Goal: Entertainment & Leisure: Consume media (video, audio)

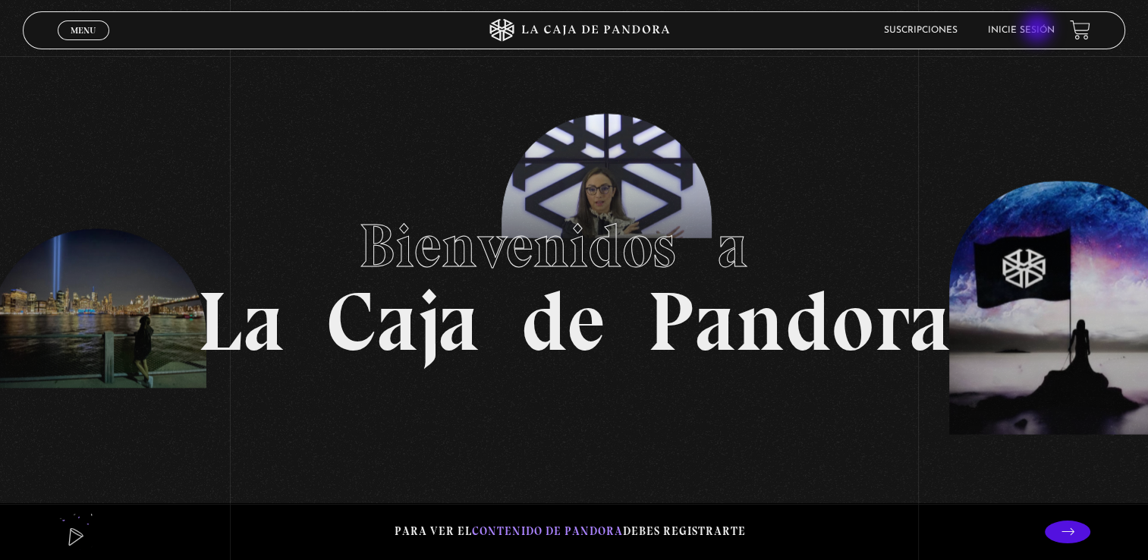
click at [1039, 30] on link "Inicie sesión" at bounding box center [1021, 30] width 67 height 9
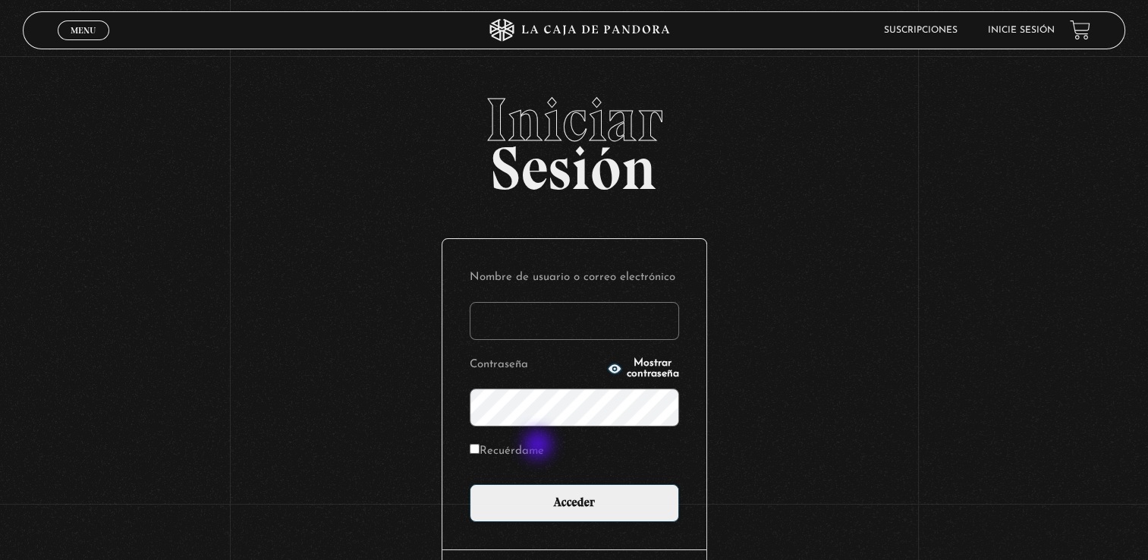
type input "rebesolerac"
click at [540, 446] on label "Recuérdame" at bounding box center [507, 452] width 74 height 24
click at [480, 446] on input "Recuérdame" at bounding box center [475, 449] width 10 height 10
checkbox input "true"
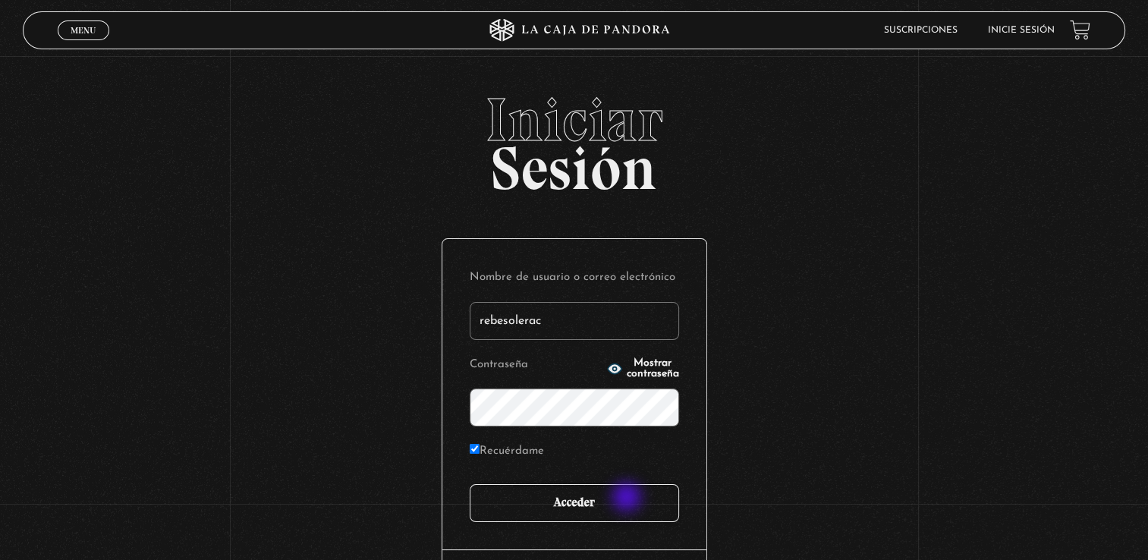
click at [628, 499] on input "Acceder" at bounding box center [574, 503] width 209 height 38
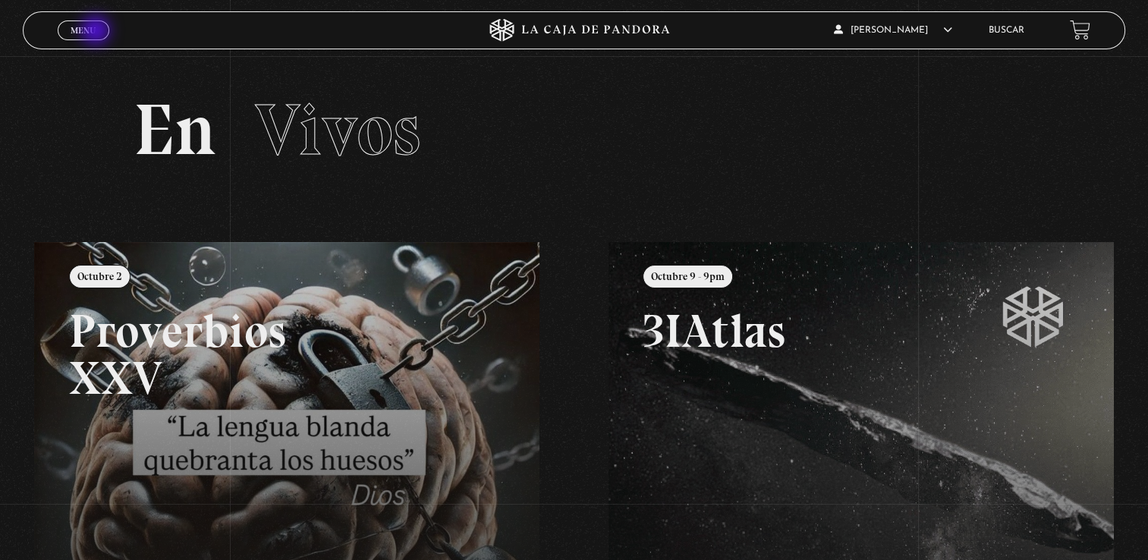
click at [97, 32] on link "Menu Cerrar" at bounding box center [84, 30] width 52 height 20
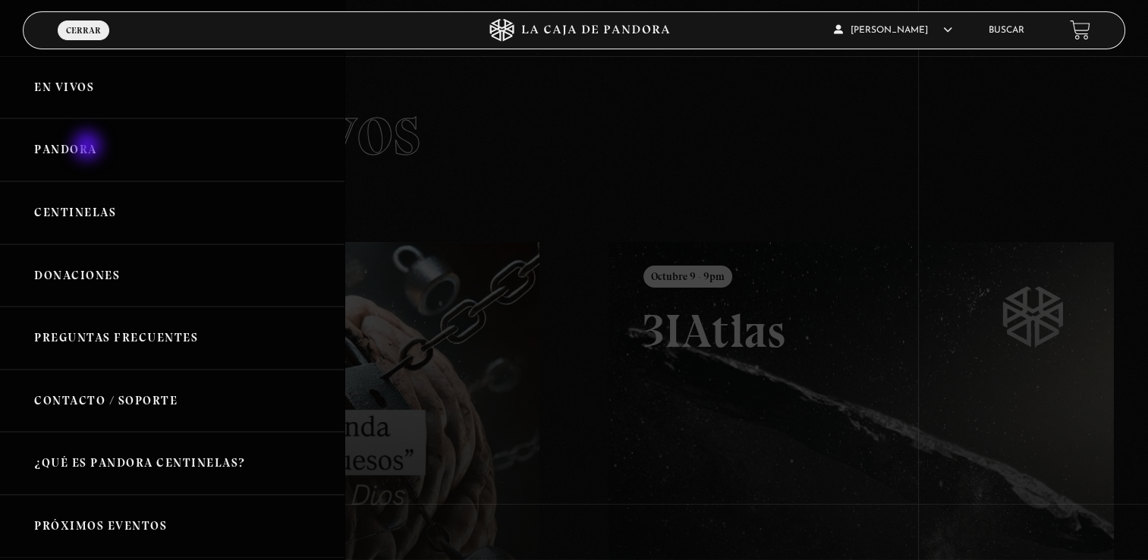
click at [89, 147] on link "Pandora" at bounding box center [172, 149] width 345 height 63
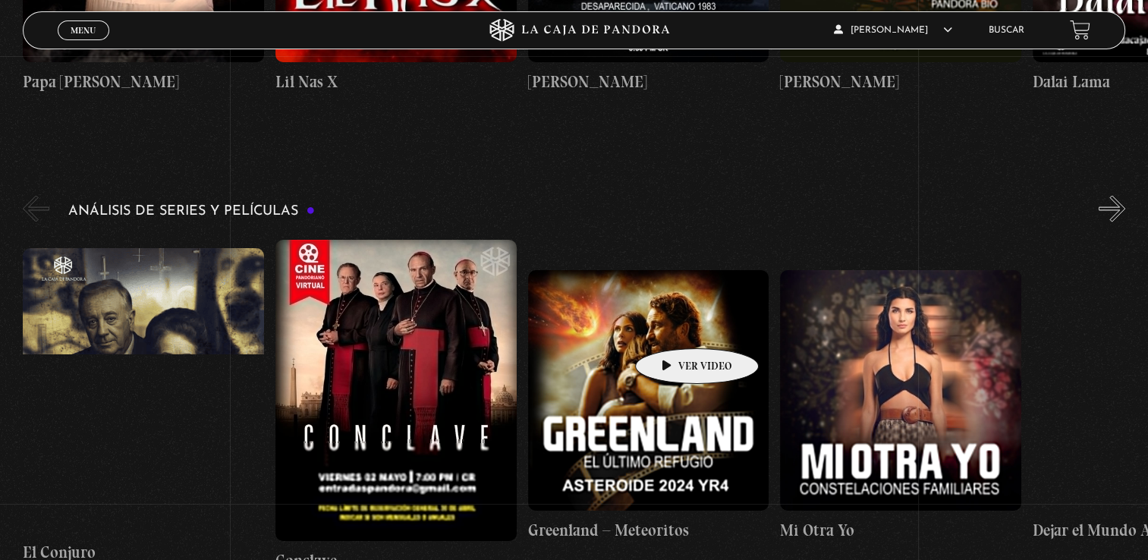
scroll to position [2730, 0]
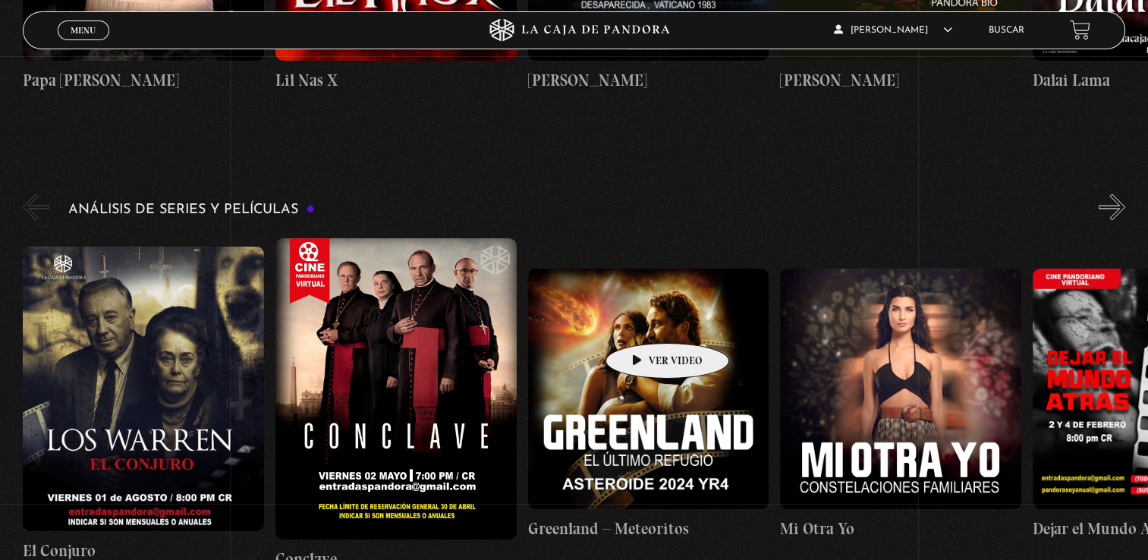
click at [644, 320] on figure at bounding box center [648, 388] width 241 height 241
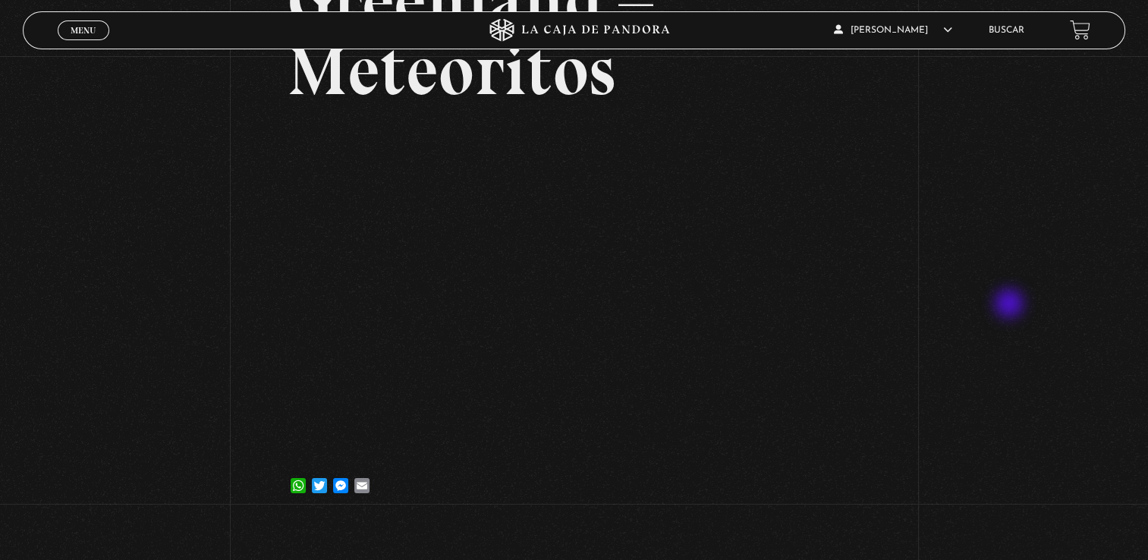
scroll to position [181, 0]
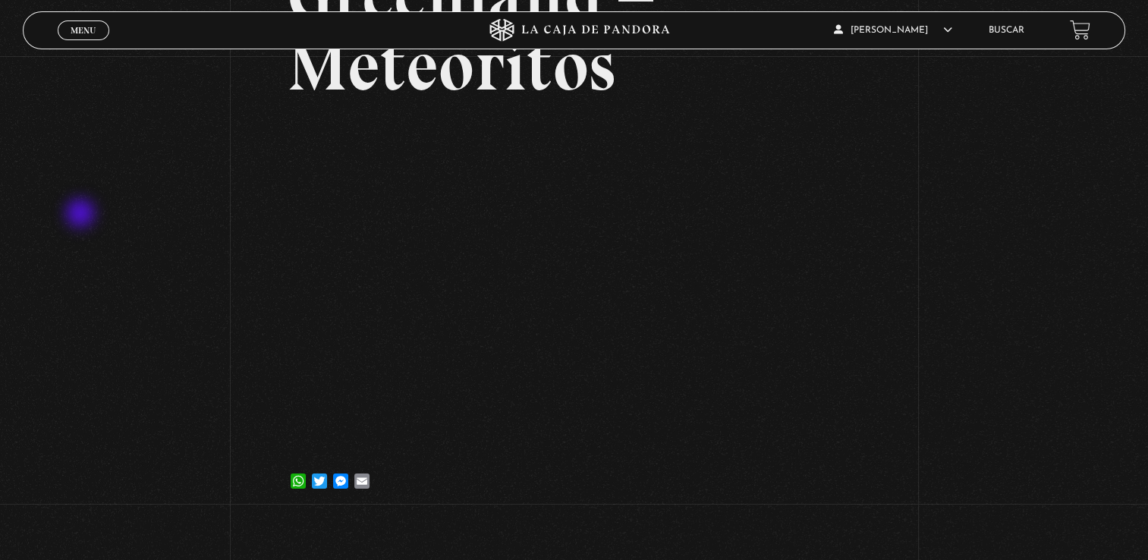
click at [82, 215] on div "Volver [DATE] [GEOGRAPHIC_DATA] – Meteoritos WhatsApp Twitter Messenger Email" at bounding box center [574, 196] width 1148 height 640
click at [82, 215] on div "Volver 11 marzo, 2025 Greenland – Meteoritos WhatsApp Twitter Messenger Email" at bounding box center [574, 196] width 1148 height 640
click at [83, 212] on div "Volver 11 marzo, 2025 Greenland – Meteoritos WhatsApp Twitter Messenger Email" at bounding box center [574, 196] width 1148 height 640
